Goal: Register for event/course

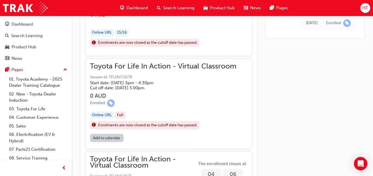
scroll to position [553, 0]
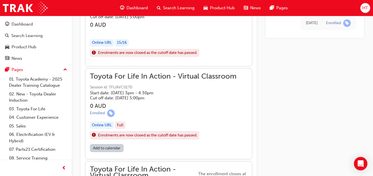
click at [105, 126] on div "Online URL" at bounding box center [102, 126] width 24 height 8
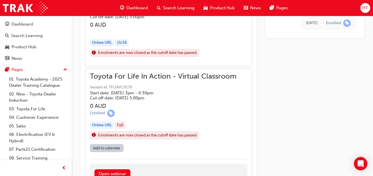
click at [105, 123] on div "Online URL" at bounding box center [102, 126] width 24 height 8
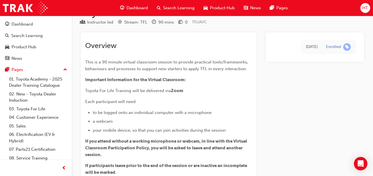
scroll to position [28, 0]
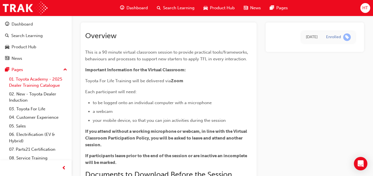
click at [43, 82] on link "01. Toyota Academy - 2025 Dealer Training Catalogue" at bounding box center [38, 82] width 63 height 15
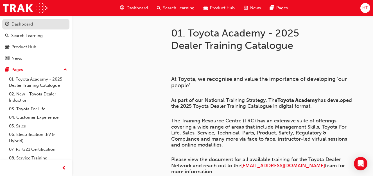
click at [19, 26] on div "Dashboard" at bounding box center [22, 24] width 21 height 6
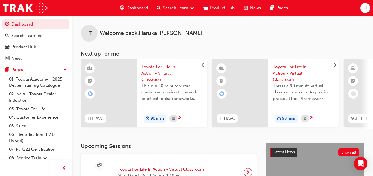
click at [112, 85] on div at bounding box center [109, 93] width 56 height 68
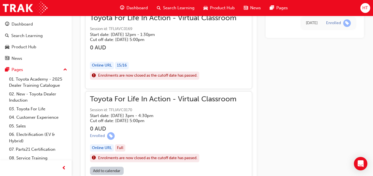
scroll to position [544, 0]
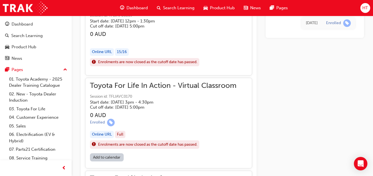
click at [108, 136] on div "Online URL" at bounding box center [102, 135] width 24 height 8
click at [103, 134] on div "Online URL" at bounding box center [102, 135] width 24 height 8
click at [143, 103] on h5 "Start date: [DATE] 3pm - 4:30pm" at bounding box center [159, 102] width 138 height 5
click at [143, 85] on span "Toyota For Life In Action - Virtual Classroom" at bounding box center [163, 86] width 147 height 6
